Goal: Information Seeking & Learning: Learn about a topic

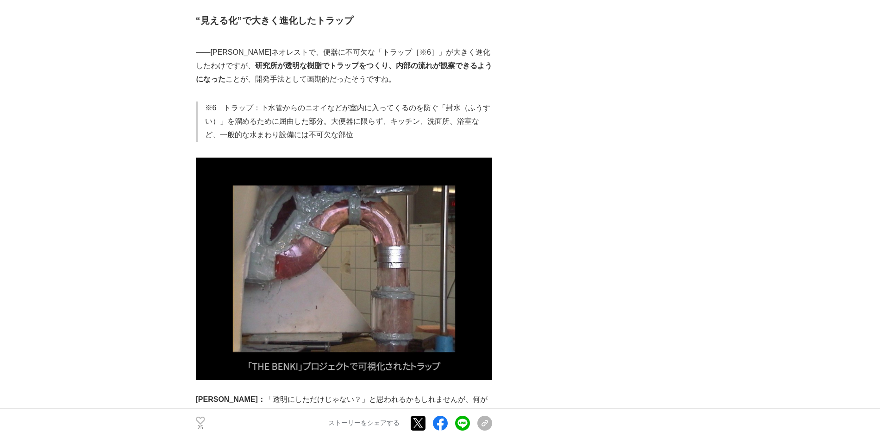
scroll to position [2964, 0]
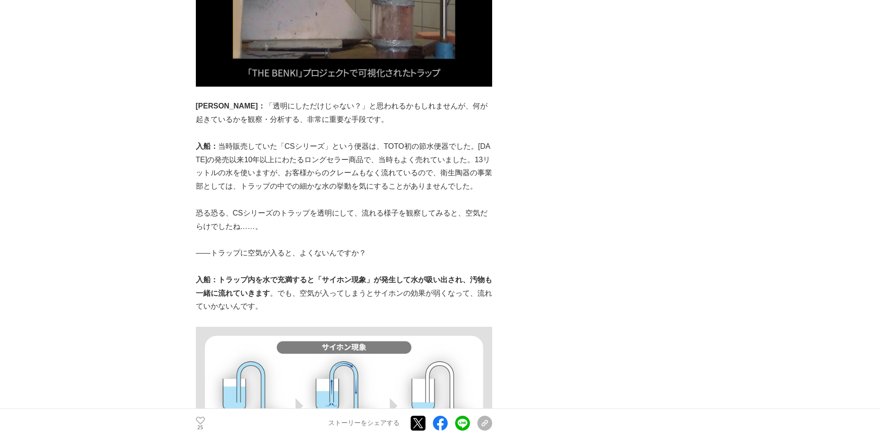
drag, startPoint x: 362, startPoint y: 315, endPoint x: 323, endPoint y: 271, distance: 58.7
click at [323, 273] on p "入船：トラップ内を水で充満すると「サイホン現象」が発生して水が吸い出され、汚物も一緒に流れていきます 。でも、空気が入ってしまうとサイホンの効果が弱くなって、…" at bounding box center [344, 293] width 296 height 40
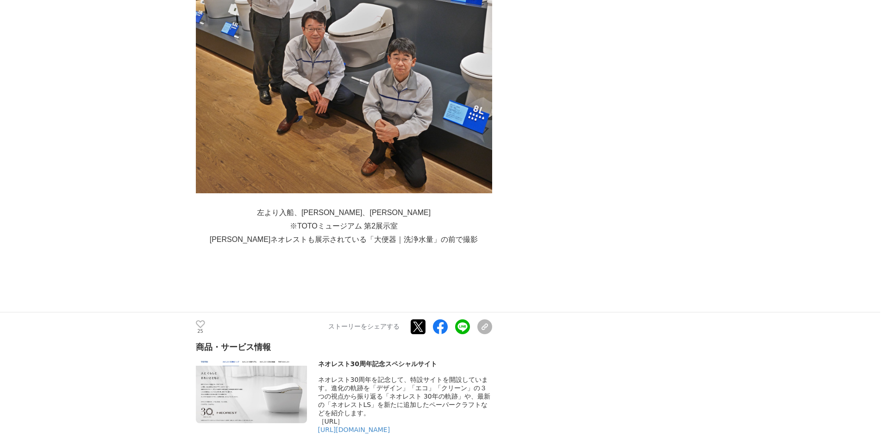
scroll to position [13139, 0]
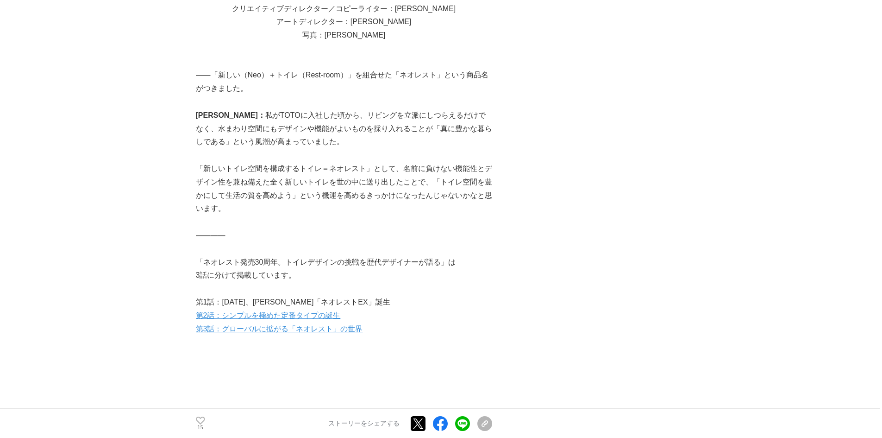
scroll to position [10532, 0]
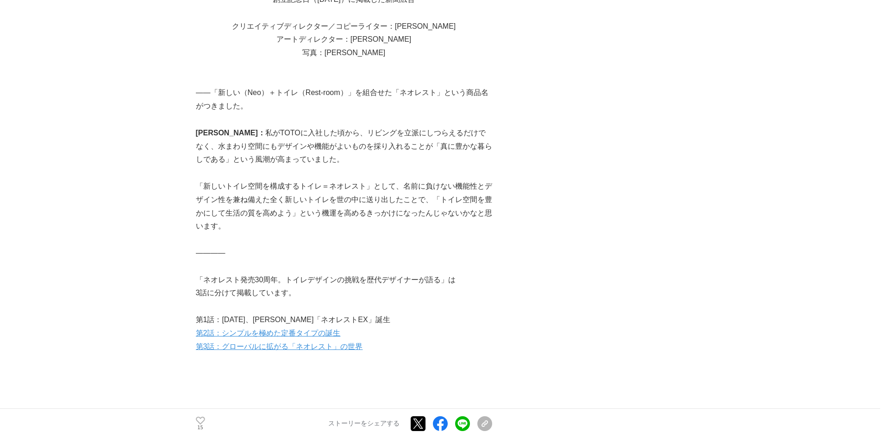
click at [338, 342] on link "第3話：グローバルに拡がる「ネオレスト」の世界" at bounding box center [279, 346] width 167 height 8
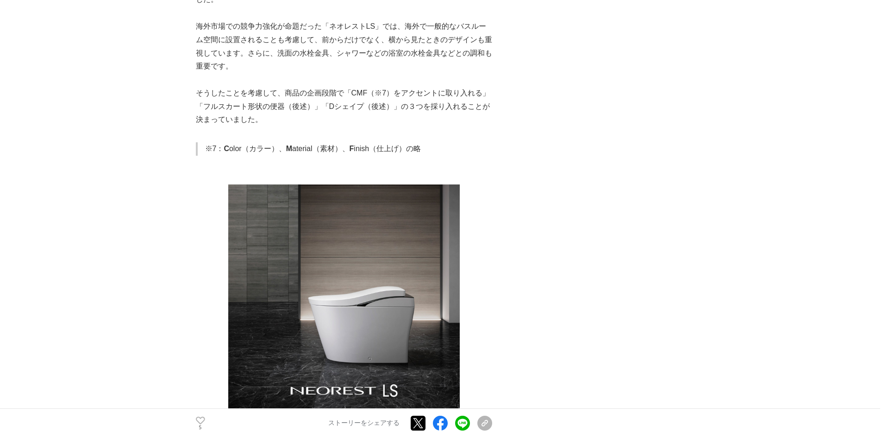
scroll to position [4826, 0]
